Goal: Task Accomplishment & Management: Complete application form

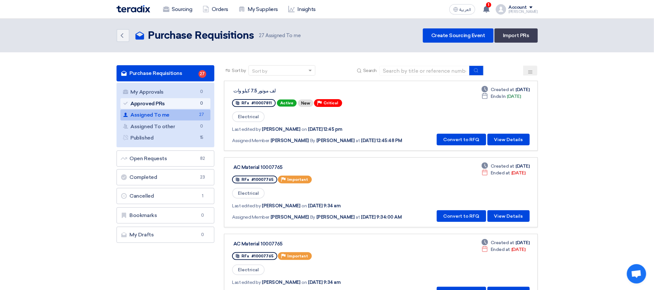
click at [179, 108] on link "Approved PRs Approved PRs 0" at bounding box center [165, 103] width 90 height 11
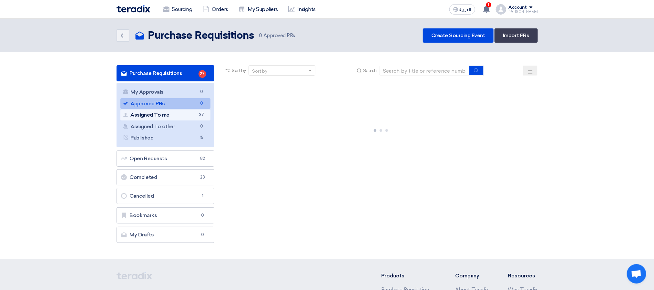
click at [173, 113] on link "Assigned To me Assigned To me 27" at bounding box center [165, 114] width 90 height 11
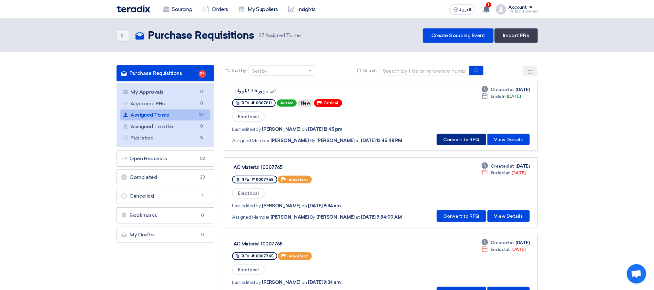
click at [457, 139] on button "Convert to RFQ" at bounding box center [461, 140] width 49 height 12
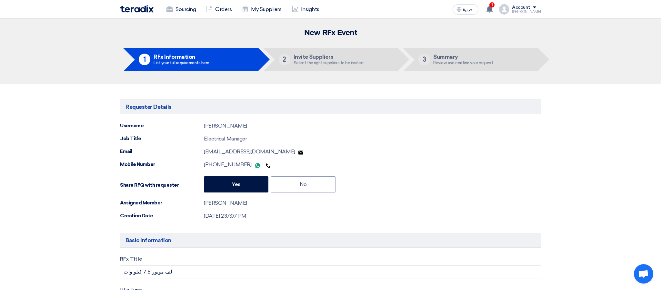
type input "[DATE]"
type input "10"
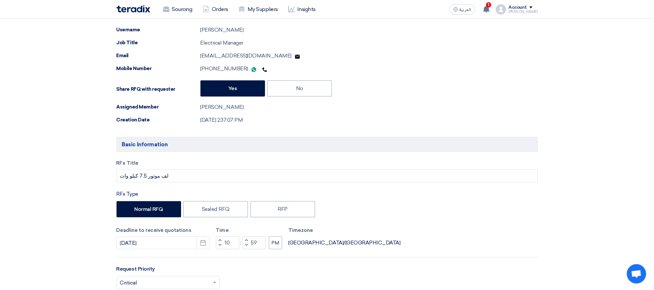
scroll to position [194, 0]
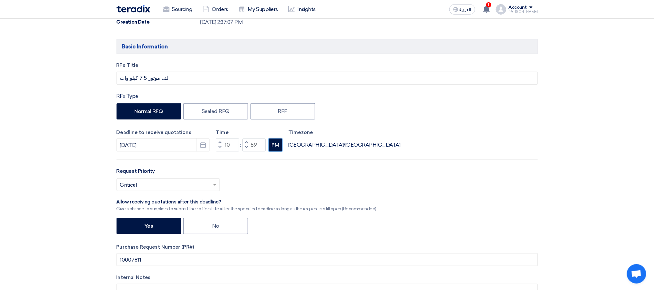
click at [269, 151] on button "PM" at bounding box center [275, 144] width 13 height 13
click at [248, 149] on button "Decrement minutes" at bounding box center [246, 148] width 8 height 8
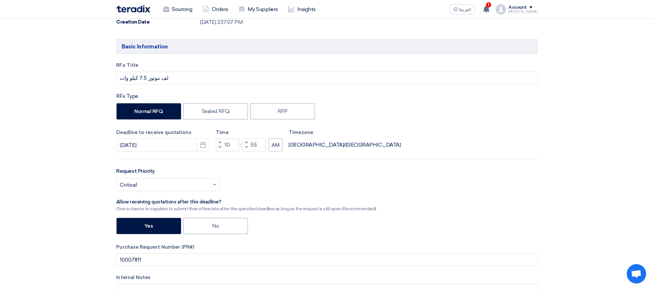
click at [248, 149] on button "Decrement minutes" at bounding box center [246, 148] width 8 height 8
click at [246, 148] on span "button" at bounding box center [246, 147] width 2 height 4
click at [245, 144] on span "button" at bounding box center [246, 142] width 2 height 4
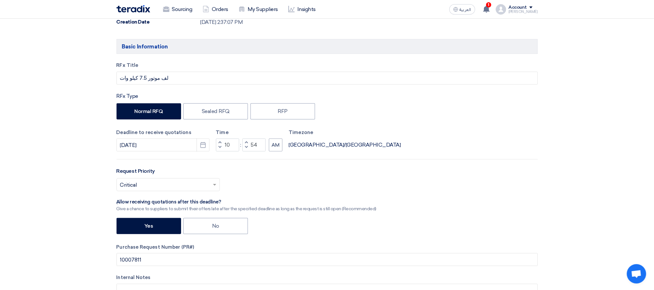
click at [245, 144] on span "button" at bounding box center [246, 142] width 2 height 4
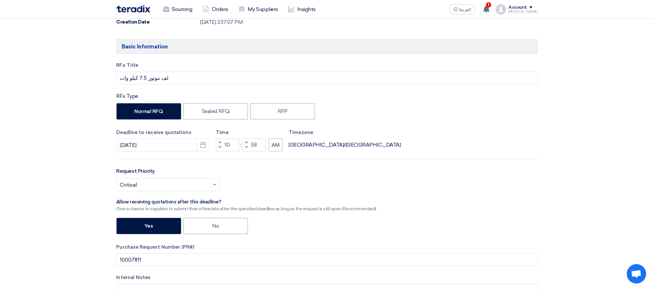
type input "59"
click at [245, 144] on span "button" at bounding box center [246, 142] width 2 height 4
type input "11"
click at [245, 144] on span "button" at bounding box center [246, 142] width 2 height 4
click at [245, 152] on button "Decrement minutes" at bounding box center [246, 148] width 8 height 8
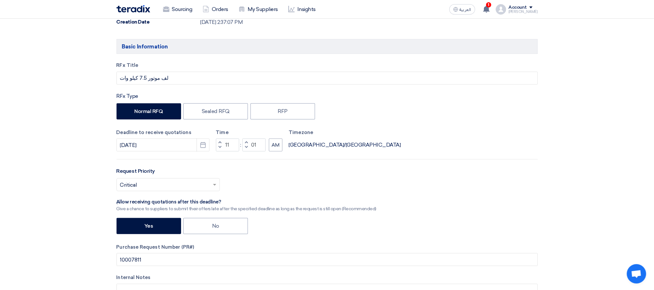
type input "00"
click at [220, 149] on span "button" at bounding box center [219, 147] width 2 height 4
type input "09"
click at [251, 171] on div "Request Priority Select priority... × Critical ×" at bounding box center [326, 181] width 421 height 29
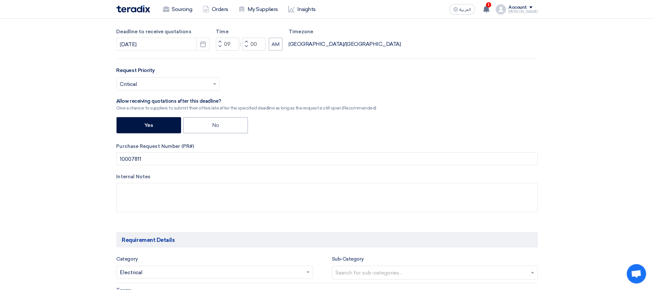
scroll to position [290, 0]
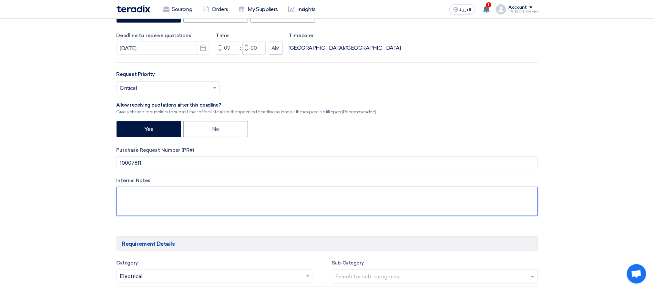
click at [200, 201] on textarea at bounding box center [326, 201] width 421 height 29
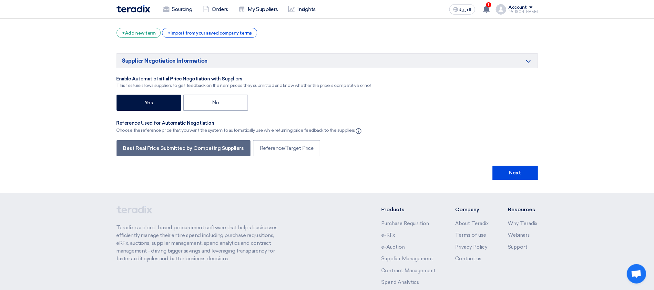
scroll to position [1219, 0]
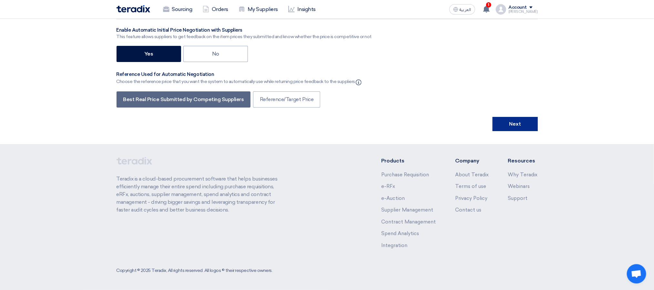
click at [530, 123] on button "Next" at bounding box center [514, 124] width 45 height 14
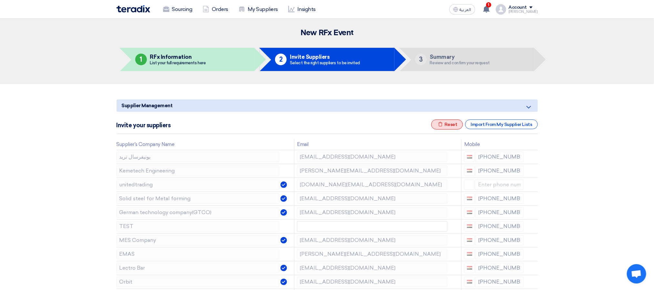
click at [453, 125] on div "Excel file Reset" at bounding box center [447, 124] width 32 height 10
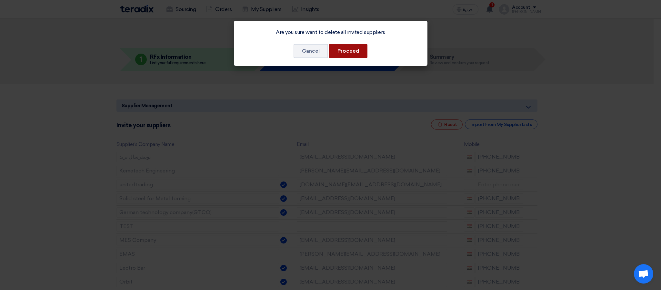
click at [351, 55] on button "Proceed" at bounding box center [348, 51] width 38 height 14
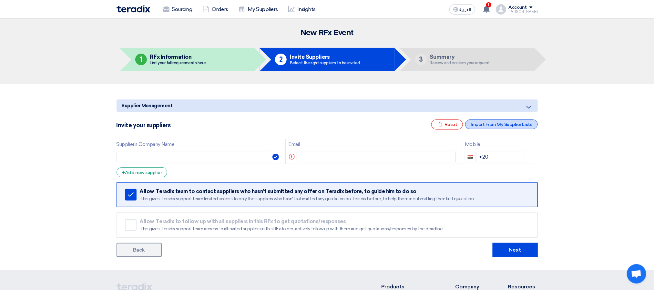
click at [498, 120] on div "Import From My Supplier Lists" at bounding box center [501, 124] width 72 height 10
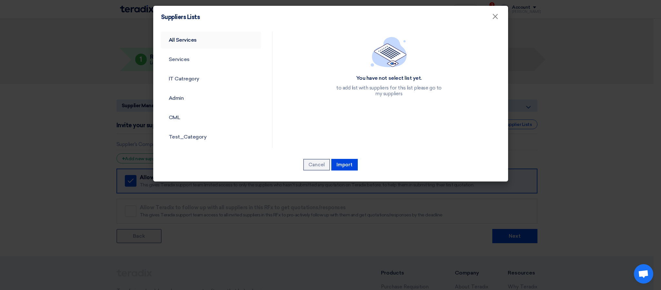
click at [190, 43] on link "All Services" at bounding box center [211, 40] width 100 height 17
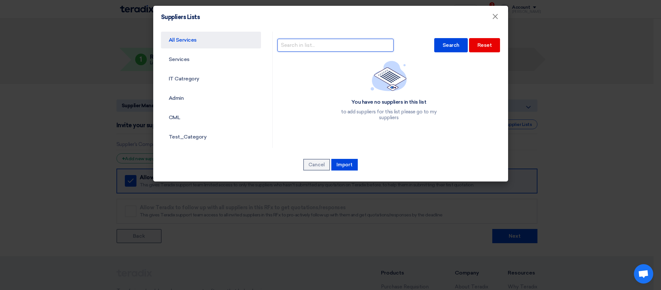
click at [328, 41] on input "text" at bounding box center [335, 45] width 116 height 13
type input "motor"
click at [437, 43] on div "Search" at bounding box center [451, 45] width 34 height 14
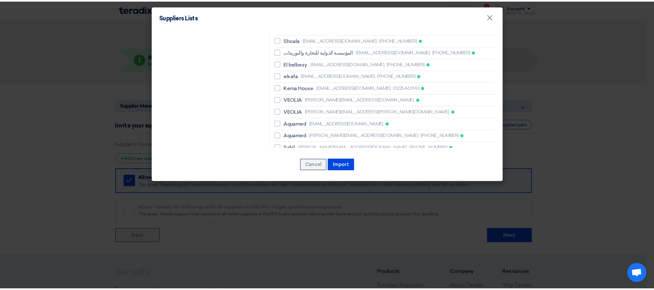
scroll to position [2194, 0]
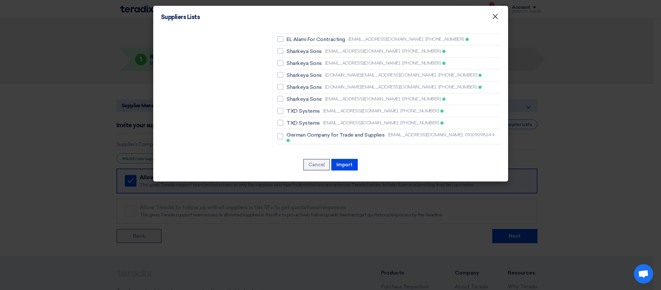
click at [492, 18] on span "×" at bounding box center [495, 18] width 6 height 13
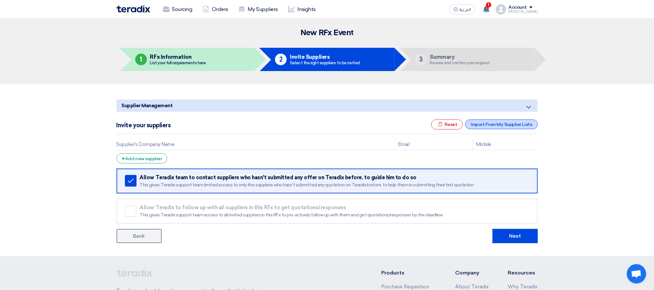
click at [485, 128] on div "Import From My Supplier Lists" at bounding box center [501, 124] width 72 height 10
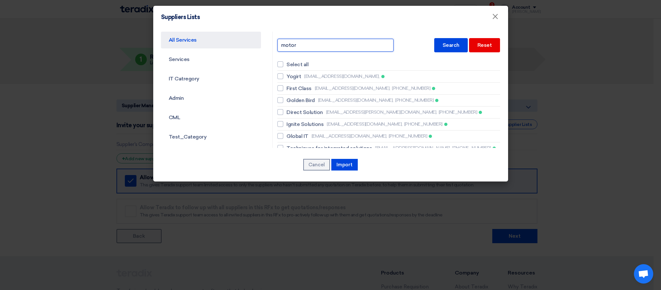
click at [343, 47] on input "motor" at bounding box center [335, 45] width 116 height 13
type input "m"
type input "express"
click at [440, 47] on div "Search" at bounding box center [451, 45] width 34 height 14
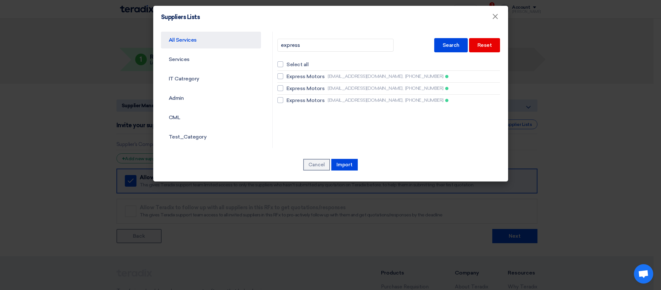
click at [299, 96] on li "Express Motors [EMAIL_ADDRESS][DOMAIN_NAME], [PHONE_NUMBER]" at bounding box center [388, 100] width 223 height 10
click at [294, 84] on li "Express Motors [EMAIL_ADDRESS][DOMAIN_NAME], [PHONE_NUMBER]" at bounding box center [388, 89] width 223 height 12
click at [295, 74] on span "Express Motors" at bounding box center [306, 77] width 38 height 8
click at [291, 74] on input "Express Motors [EMAIL_ADDRESS][DOMAIN_NAME], [PHONE_NUMBER]" at bounding box center [289, 76] width 4 height 4
checkbox input "true"
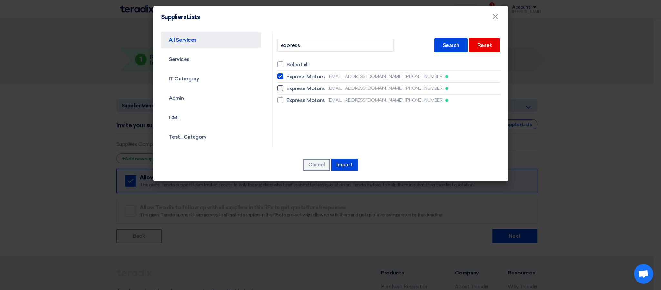
click at [287, 89] on span "Express Motors" at bounding box center [306, 89] width 38 height 8
click at [287, 78] on input "Express Motors [EMAIL_ADDRESS][DOMAIN_NAME], [PHONE_NUMBER]" at bounding box center [289, 76] width 4 height 4
checkbox input "true"
drag, startPoint x: 287, startPoint y: 99, endPoint x: 292, endPoint y: 102, distance: 6.5
click at [287, 99] on span "Express Motors" at bounding box center [306, 100] width 38 height 8
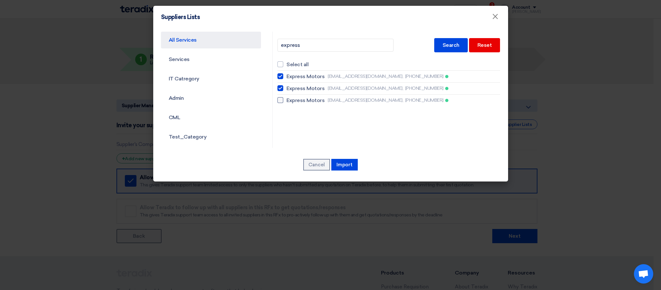
click at [287, 78] on input "Express Motors [EMAIL_ADDRESS][DOMAIN_NAME], [PHONE_NUMBER]" at bounding box center [289, 76] width 4 height 4
checkbox input "true"
click at [344, 166] on button "Import" at bounding box center [344, 165] width 26 height 12
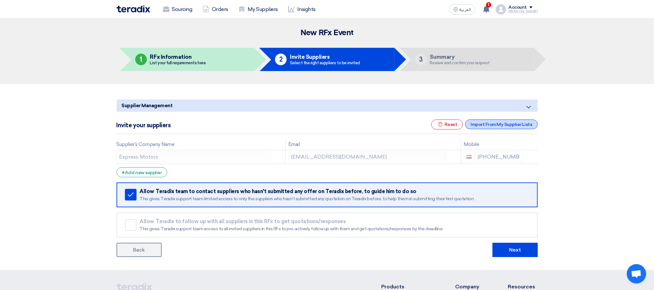
click at [478, 122] on div "Import From My Supplier Lists" at bounding box center [501, 124] width 72 height 10
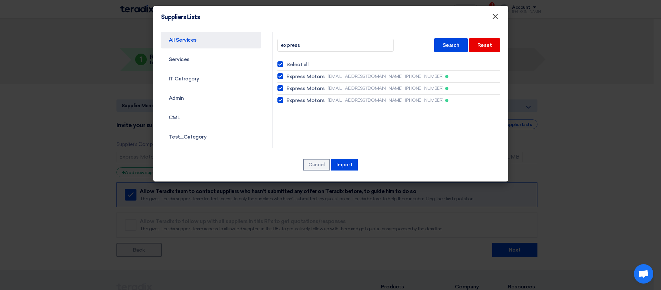
click at [496, 16] on span "×" at bounding box center [495, 18] width 6 height 13
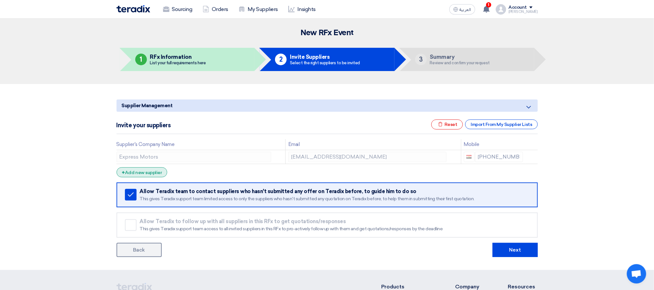
click at [160, 169] on div "+ Add new supplier" at bounding box center [141, 172] width 51 height 10
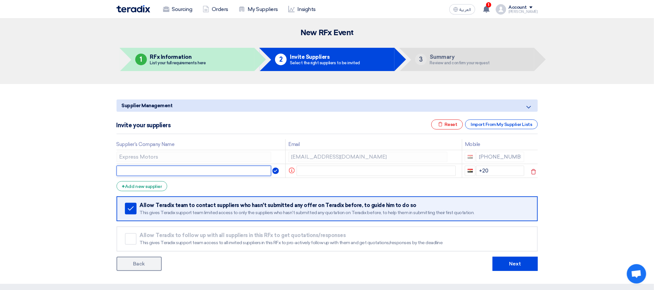
click at [161, 172] on input "text" at bounding box center [193, 171] width 155 height 10
type input "ASEC"
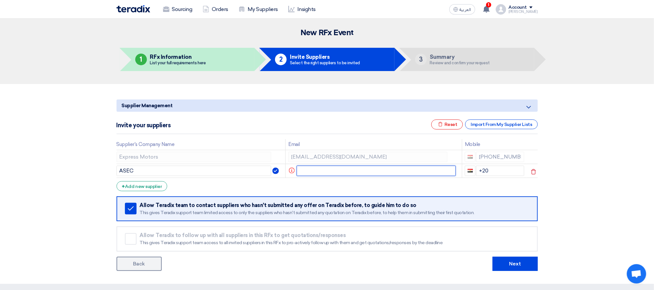
click at [321, 172] on input "text" at bounding box center [376, 171] width 159 height 10
paste input "[EMAIL_ADDRESS][PERSON_NAME][DOMAIN_NAME]"
type input "[EMAIL_ADDRESS][PERSON_NAME][DOMAIN_NAME]"
click at [497, 170] on input "+20" at bounding box center [499, 171] width 48 height 10
click at [498, 177] on td "+20" at bounding box center [493, 171] width 65 height 14
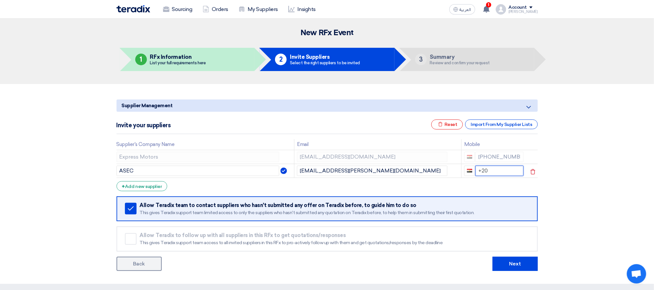
click at [498, 174] on input "+20" at bounding box center [499, 171] width 48 height 10
paste input "[PHONE_NUMBER]"
click at [488, 173] on input "+20 [PHONE_NUMBER]" at bounding box center [499, 171] width 48 height 10
click at [534, 192] on form "Supplier Management Minimize/Maximize Category Invite your suppliers Excel file…" at bounding box center [326, 184] width 421 height 171
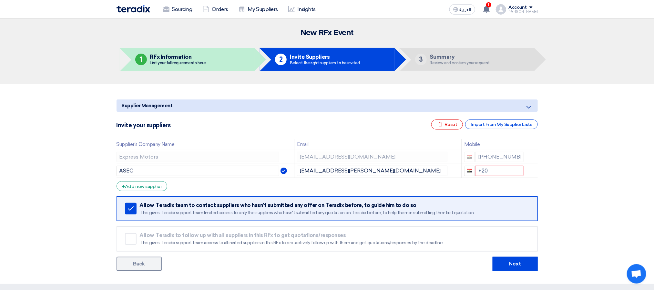
scroll to position [0, 0]
click at [503, 170] on input "+20" at bounding box center [499, 171] width 48 height 10
paste input "[PHONE_NUMBER]"
click at [495, 186] on form "Supplier Management Minimize/Maximize Category Invite your suppliers Excel file…" at bounding box center [326, 184] width 421 height 171
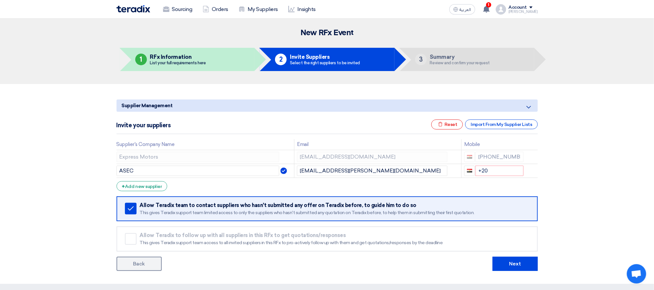
scroll to position [0, 0]
click at [495, 174] on input "+20" at bounding box center [499, 171] width 48 height 10
paste input "[PHONE_NUMBER]"
click at [410, 169] on input "[EMAIL_ADDRESS][PERSON_NAME][DOMAIN_NAME]" at bounding box center [372, 171] width 150 height 10
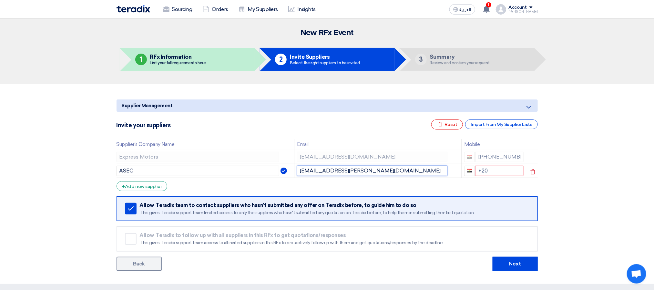
scroll to position [0, 0]
click at [493, 172] on input "+20" at bounding box center [499, 171] width 48 height 10
click at [493, 170] on input "+20" at bounding box center [499, 171] width 48 height 10
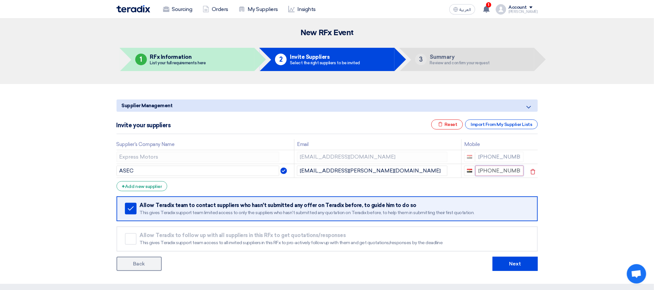
click at [510, 168] on input "[PHONE_NUMBER]" at bounding box center [499, 171] width 48 height 10
type input "[PHONE_NUMBER]"
click at [500, 128] on div "Import From My Supplier Lists" at bounding box center [501, 124] width 72 height 10
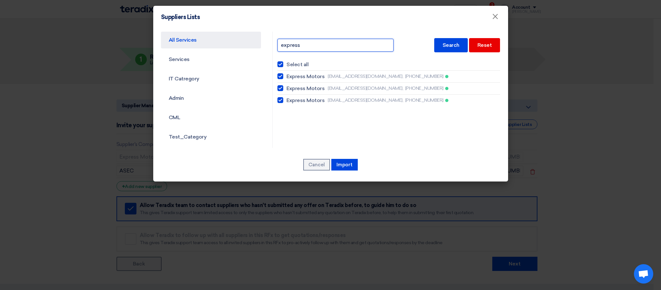
click at [340, 43] on input "express" at bounding box center [335, 45] width 116 height 13
type input "hamd"
checkbox input "false"
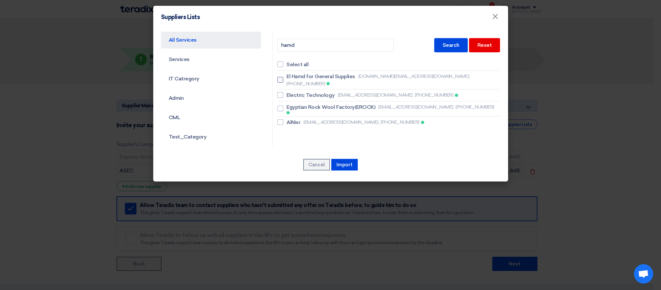
click at [327, 73] on span "El Hamd for General Supplies" at bounding box center [321, 77] width 69 height 8
click at [291, 78] on input "El Hamd for General Supplies [DOMAIN_NAME][EMAIL_ADDRESS][DOMAIN_NAME], [PHONE_…" at bounding box center [289, 80] width 4 height 4
checkbox input "true"
click at [341, 164] on button "Import" at bounding box center [344, 165] width 26 height 12
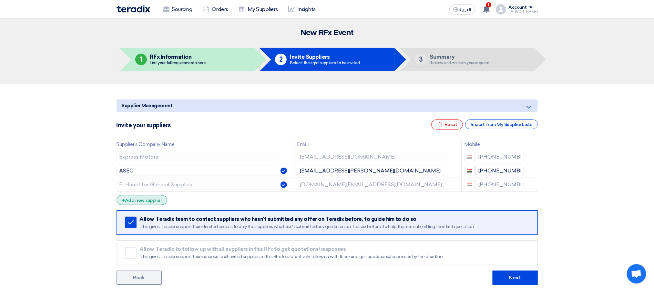
click at [142, 198] on div "+ Add new supplier" at bounding box center [141, 200] width 51 height 10
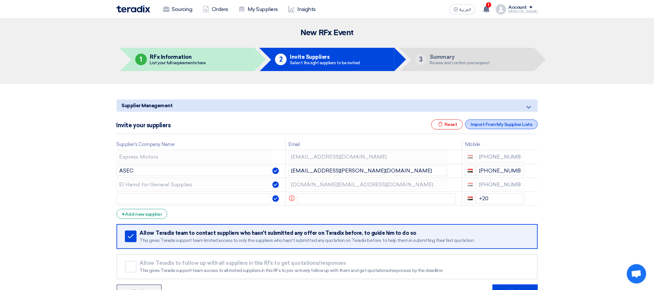
click at [485, 125] on div "Import From My Supplier Lists" at bounding box center [501, 124] width 72 height 10
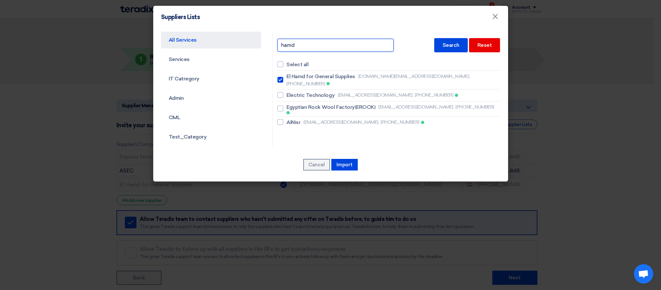
click at [344, 41] on input "hamd" at bounding box center [335, 45] width 116 height 13
type input "kem"
click at [439, 44] on div "Search" at bounding box center [451, 45] width 34 height 14
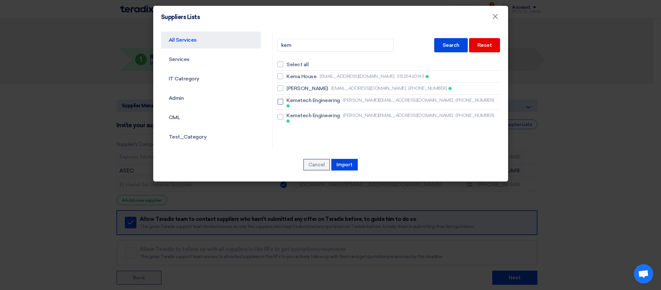
click at [352, 97] on span "[PERSON_NAME][EMAIL_ADDRESS][DOMAIN_NAME]," at bounding box center [398, 100] width 111 height 7
click at [291, 78] on input "Kemetech Engineering [PERSON_NAME][EMAIL_ADDRESS][DOMAIN_NAME], [PHONE_NUMBER]" at bounding box center [289, 76] width 4 height 4
checkbox input "true"
click at [354, 164] on button "Import" at bounding box center [344, 165] width 26 height 12
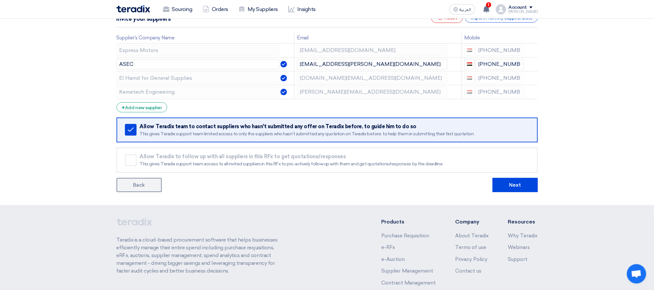
scroll to position [71, 0]
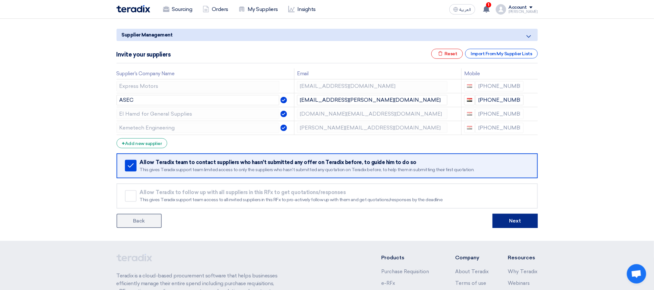
click at [506, 222] on button "Next" at bounding box center [514, 221] width 45 height 14
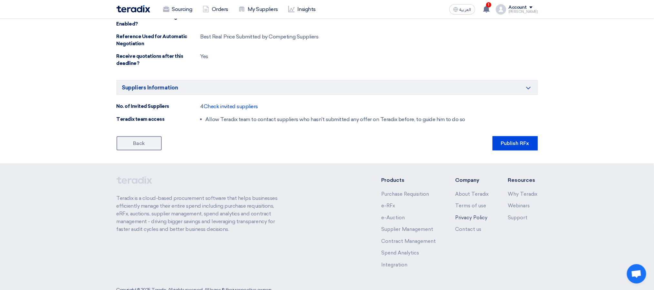
scroll to position [375, 0]
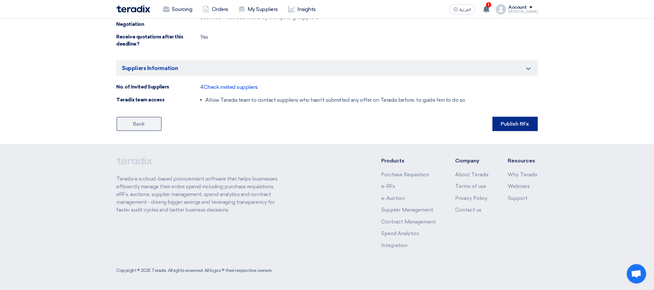
click at [505, 124] on button "Publish RFx" at bounding box center [514, 124] width 45 height 14
